Goal: Task Accomplishment & Management: Manage account settings

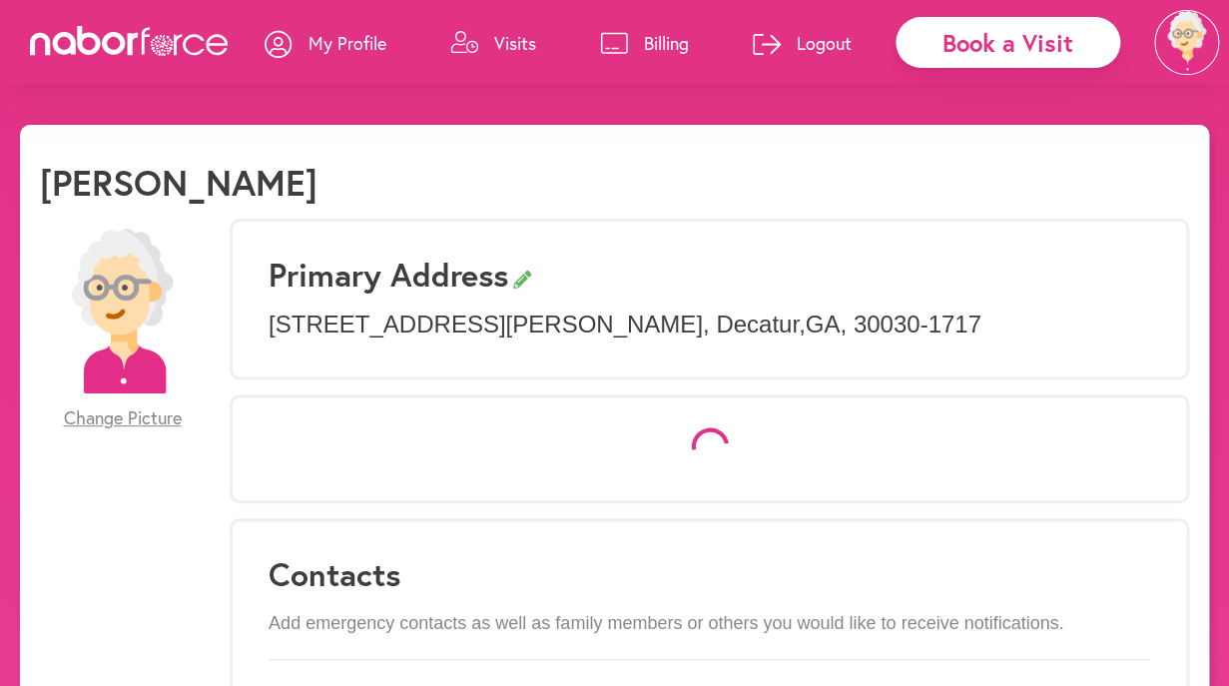
select select "*"
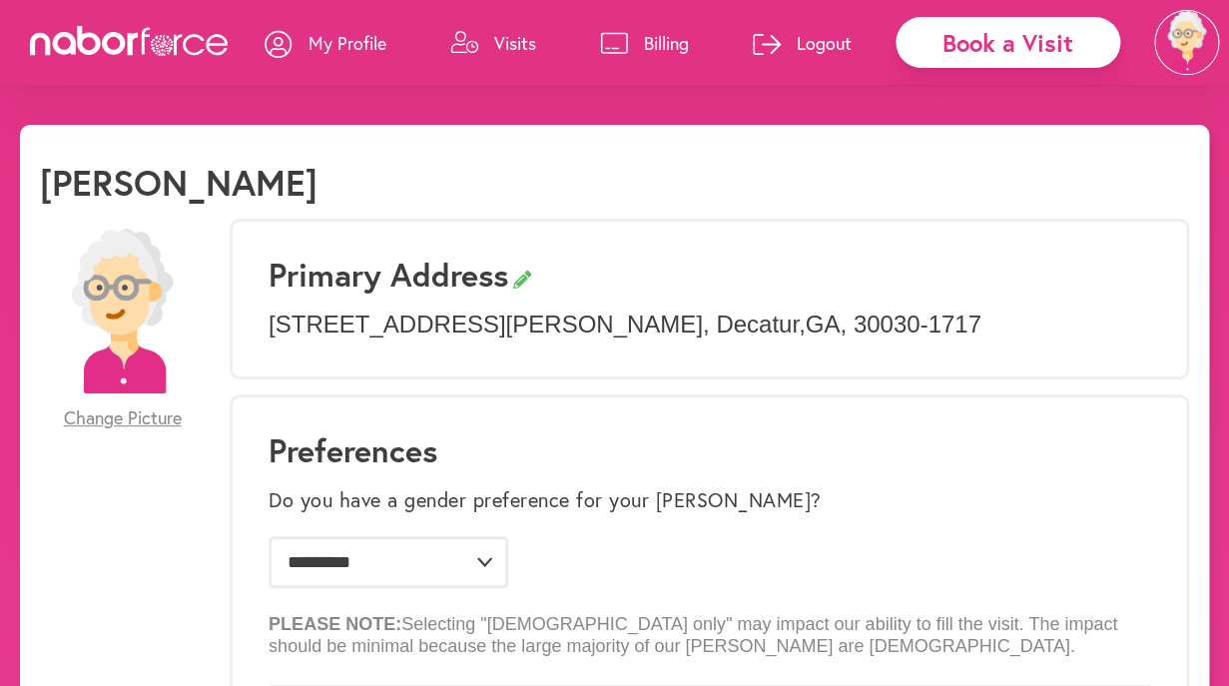
click at [507, 48] on p "Visits" at bounding box center [515, 43] width 42 height 24
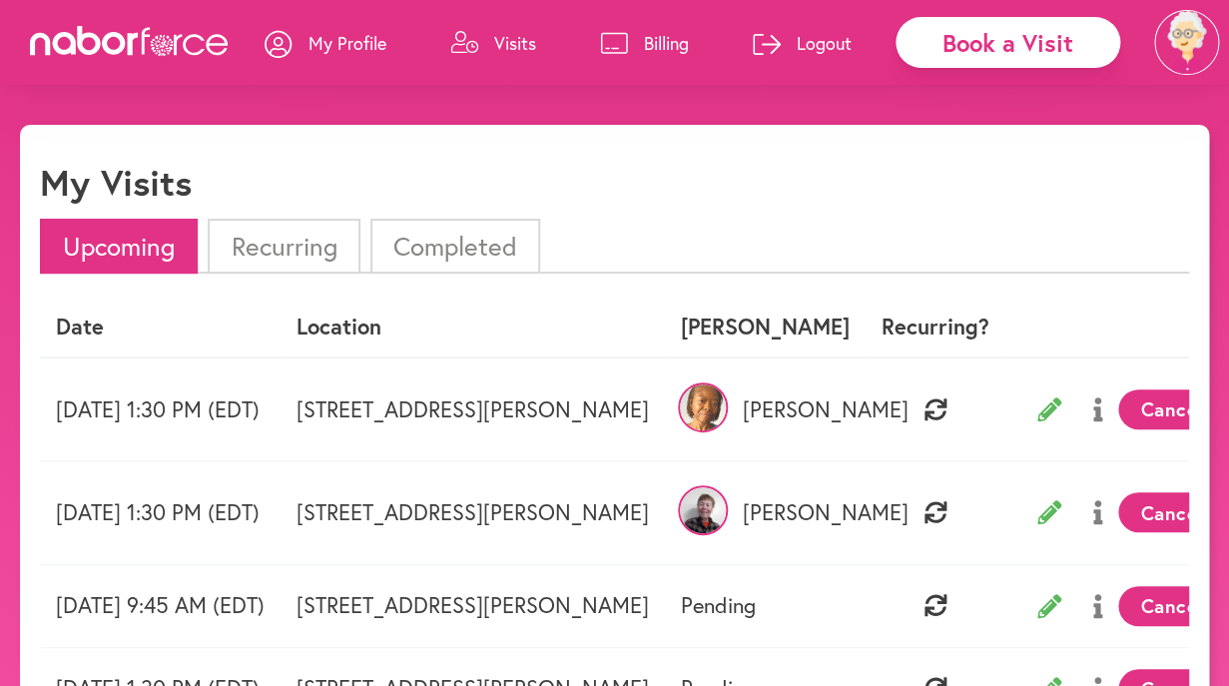
click at [313, 251] on li "Recurring" at bounding box center [284, 246] width 152 height 55
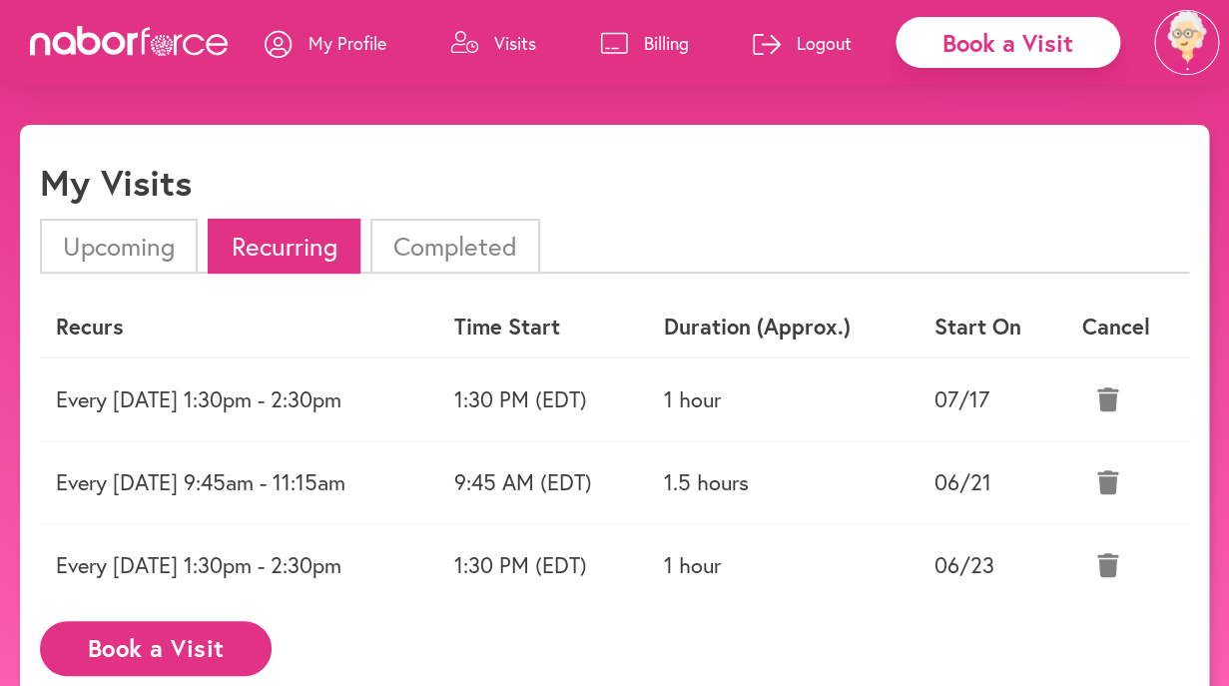
click at [1118, 397] on icon at bounding box center [1107, 399] width 21 height 24
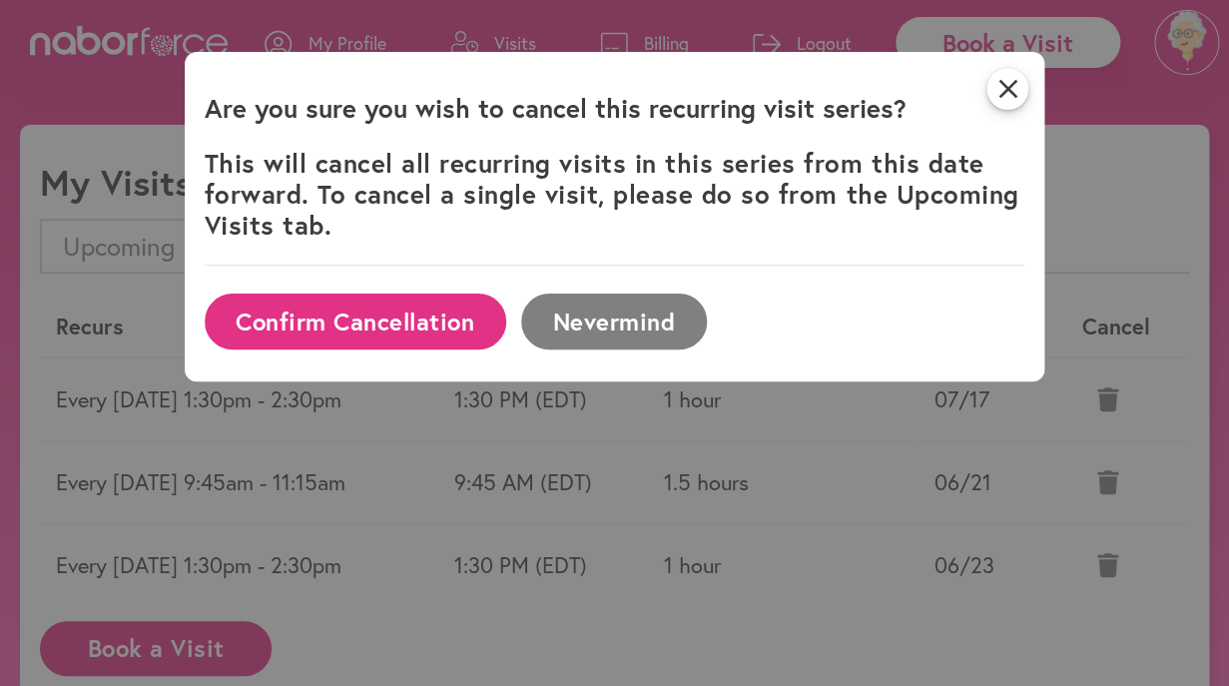
click at [436, 320] on button "Confirm Cancellation" at bounding box center [356, 321] width 302 height 55
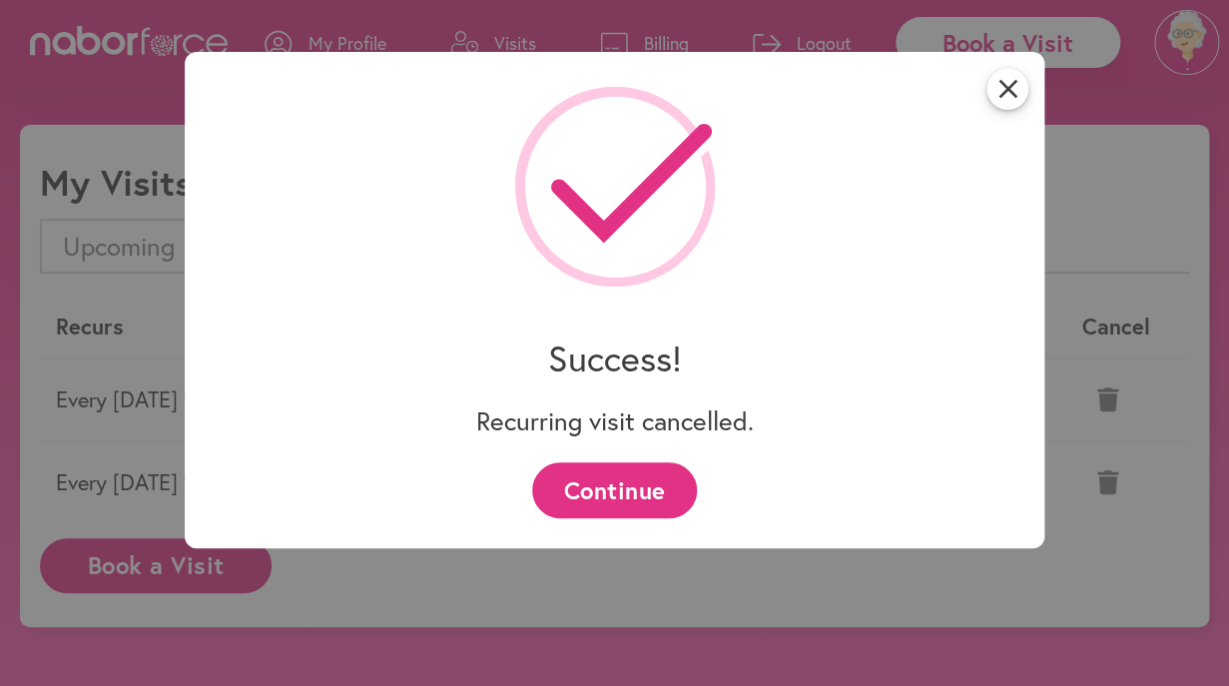
click at [676, 492] on button "Continue" at bounding box center [614, 489] width 165 height 55
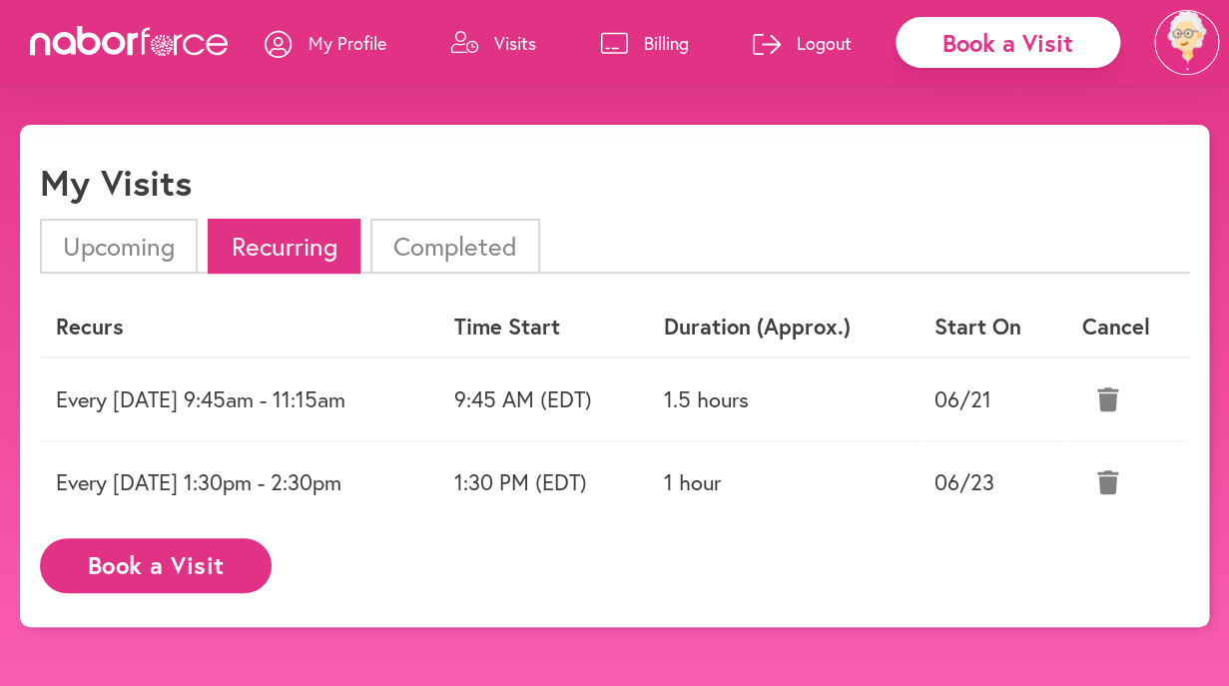
click at [1117, 474] on icon at bounding box center [1107, 482] width 21 height 24
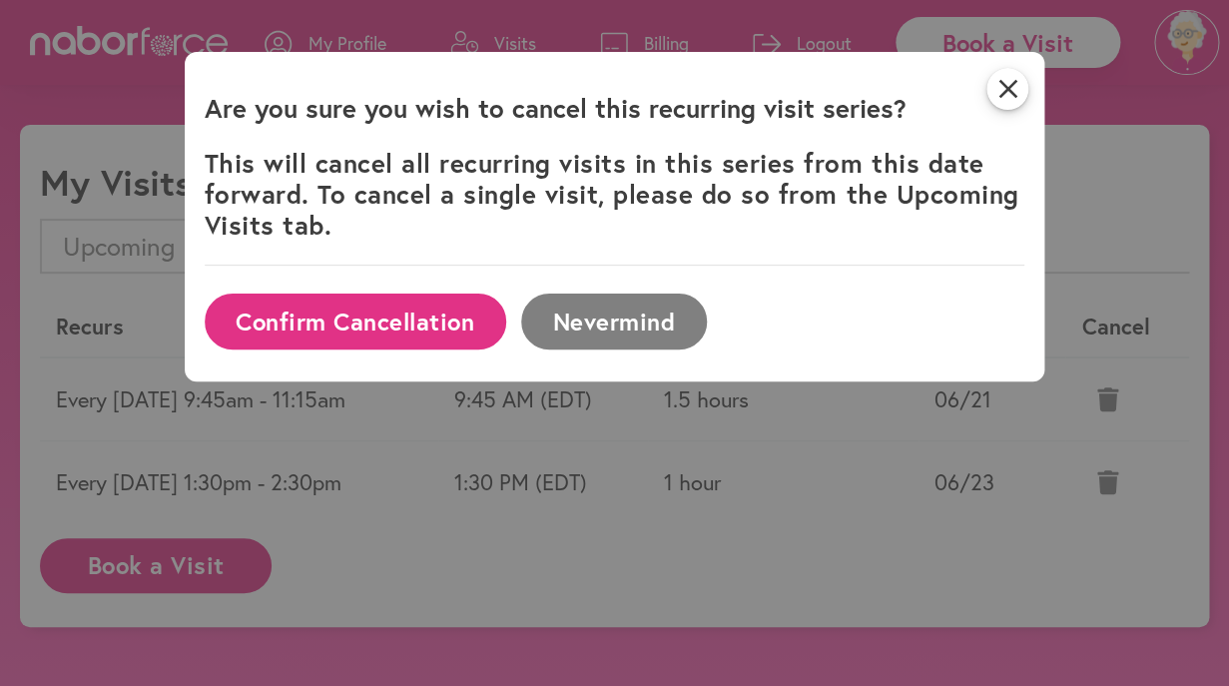
click at [451, 306] on button "Confirm Cancellation" at bounding box center [356, 321] width 302 height 55
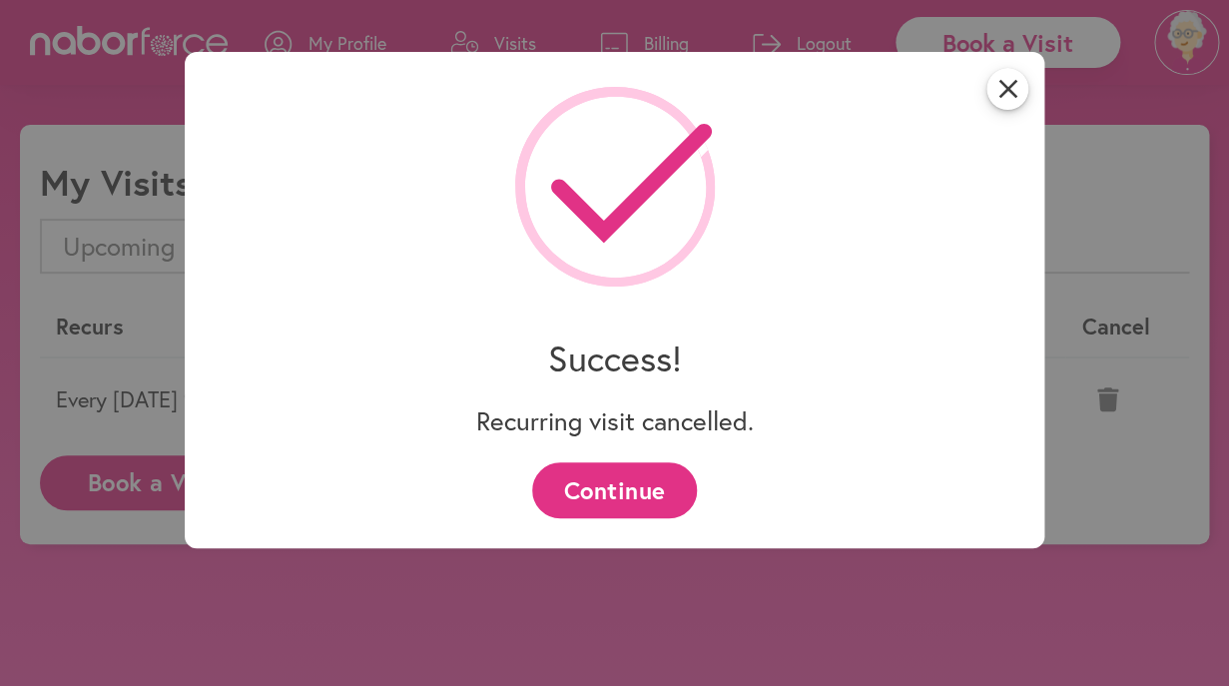
click at [593, 495] on button "Continue" at bounding box center [614, 489] width 165 height 55
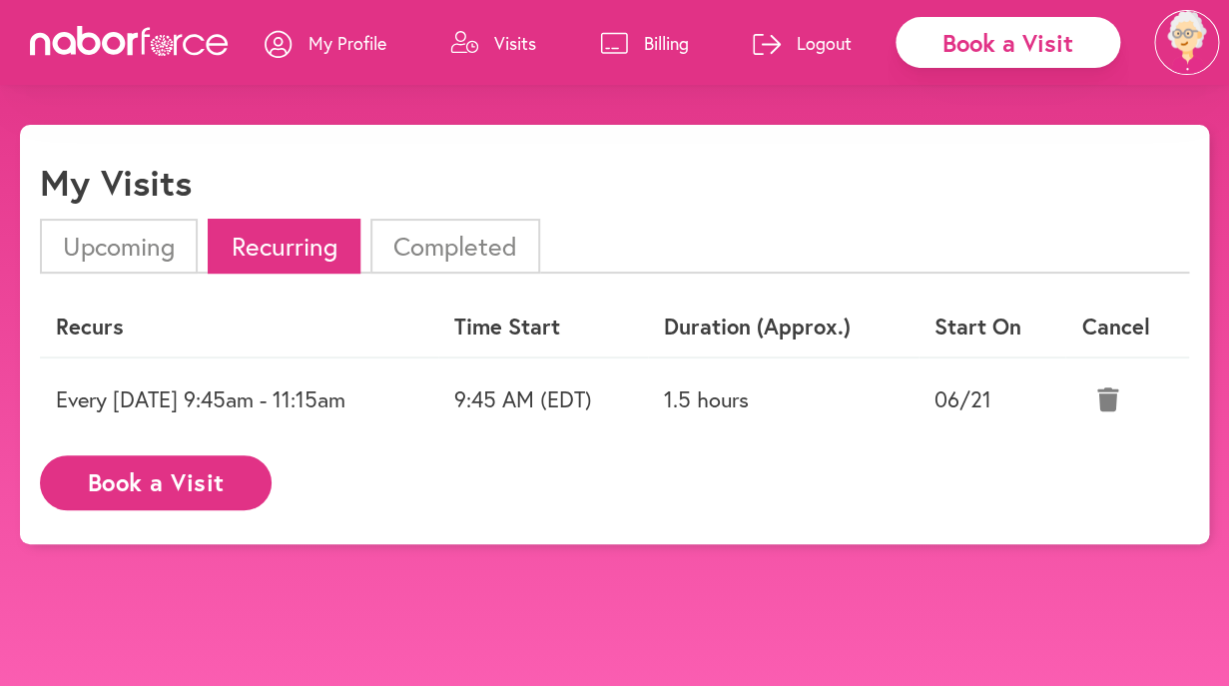
click at [129, 241] on li "Upcoming" at bounding box center [119, 246] width 158 height 55
